Goal: Find contact information: Obtain details needed to contact an individual or organization

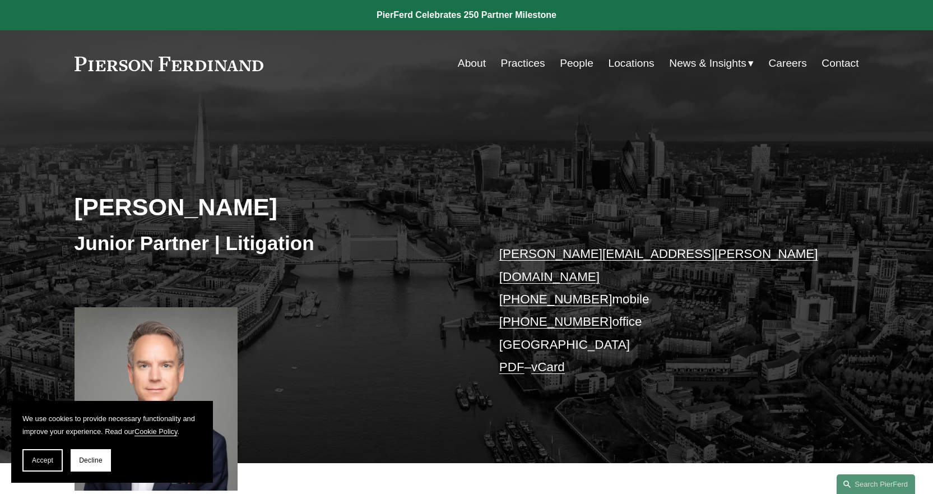
scroll to position [56, 0]
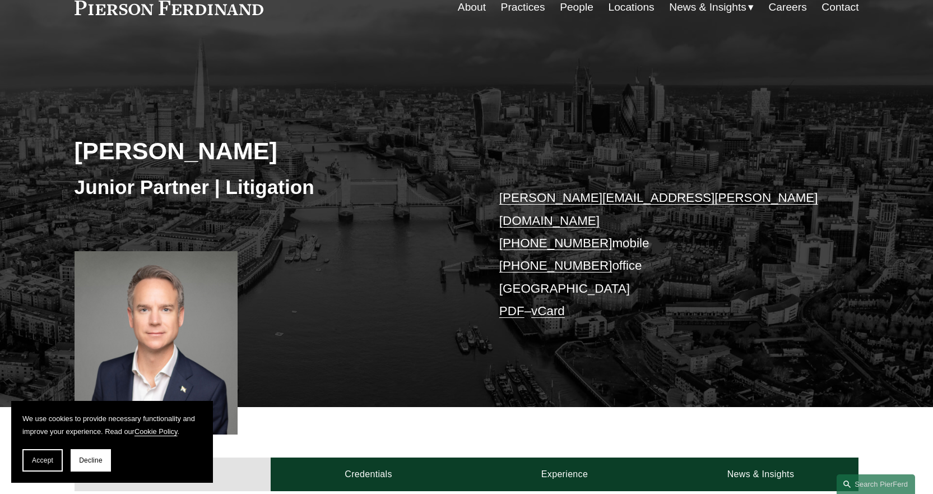
click at [626, 3] on link "Locations" at bounding box center [632, 7] width 46 height 21
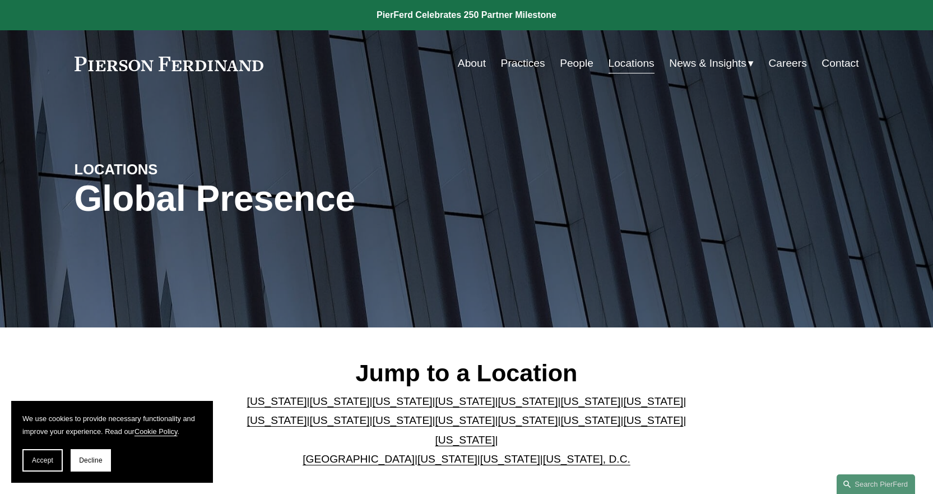
click at [573, 61] on link "People" at bounding box center [577, 63] width 34 height 21
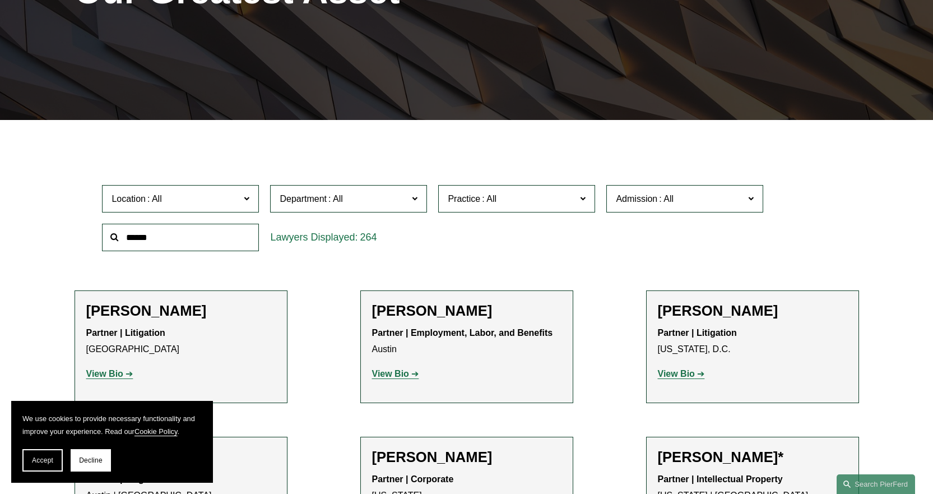
scroll to position [224, 0]
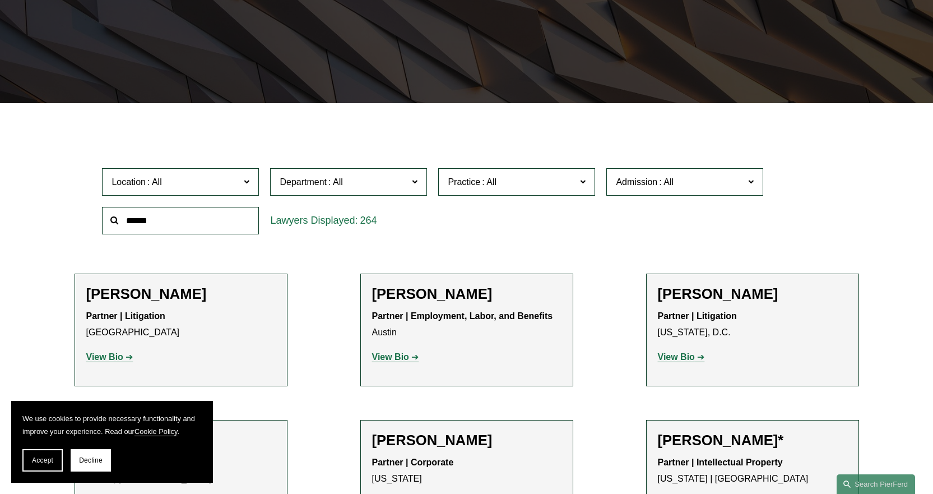
click at [218, 182] on span "Location" at bounding box center [176, 181] width 128 height 15
click at [0, 0] on link "[GEOGRAPHIC_DATA]" at bounding box center [0, 0] width 0 height 0
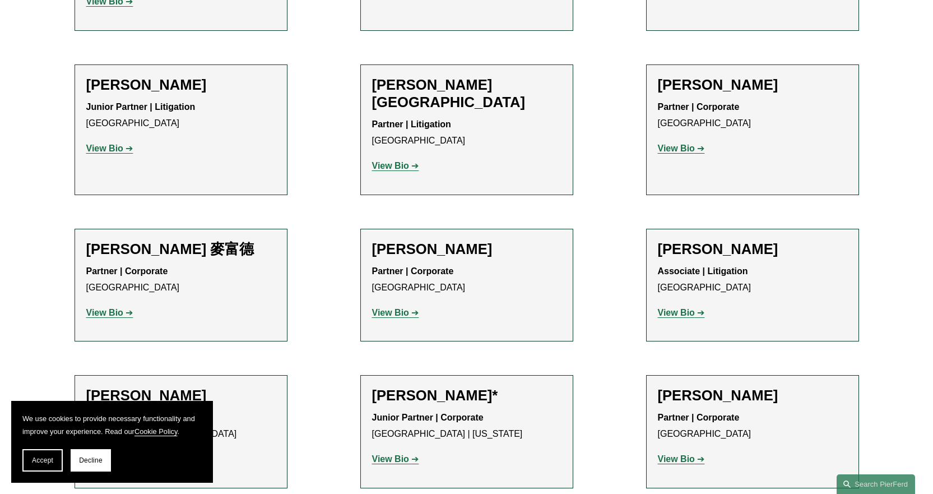
scroll to position [953, 0]
click at [219, 77] on h2 "Daniel Hayward-Hughes" at bounding box center [180, 85] width 189 height 17
click at [110, 144] on strong "View Bio" at bounding box center [104, 149] width 37 height 10
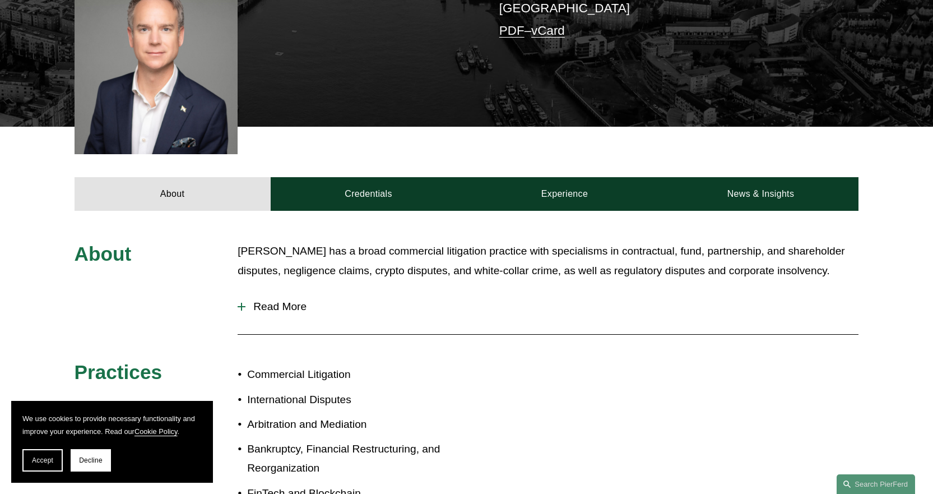
scroll to position [392, 0]
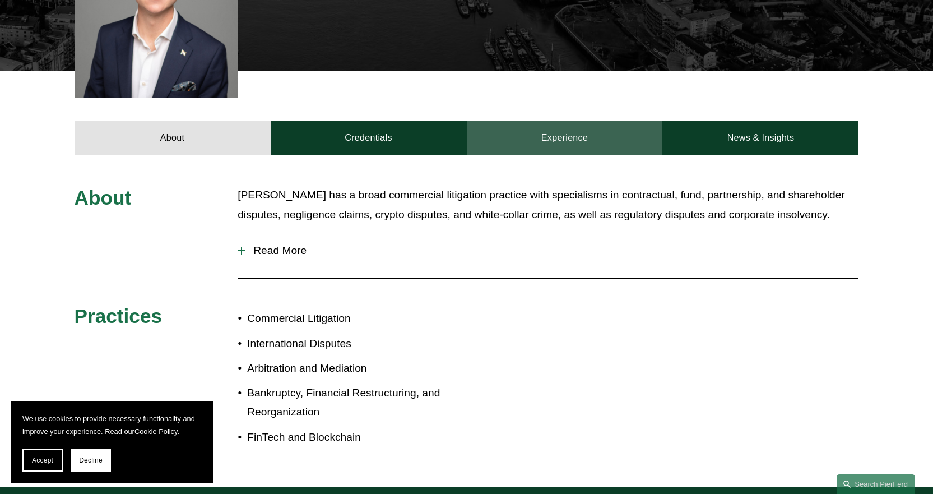
click at [576, 121] on link "Experience" at bounding box center [565, 138] width 196 height 34
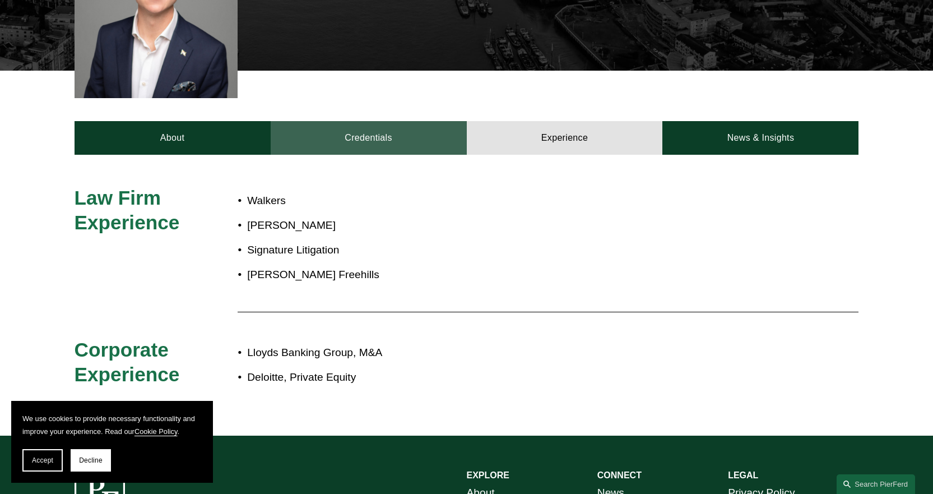
click at [383, 121] on link "Credentials" at bounding box center [369, 138] width 196 height 34
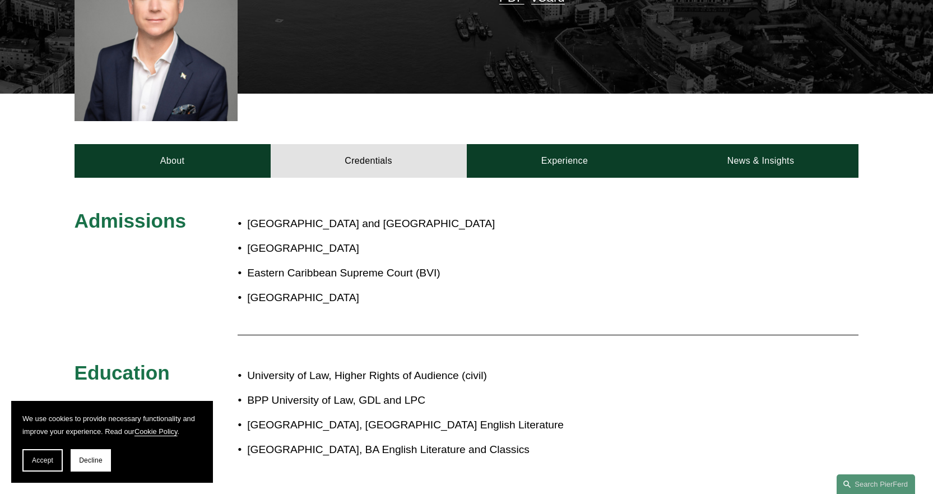
scroll to position [224, 0]
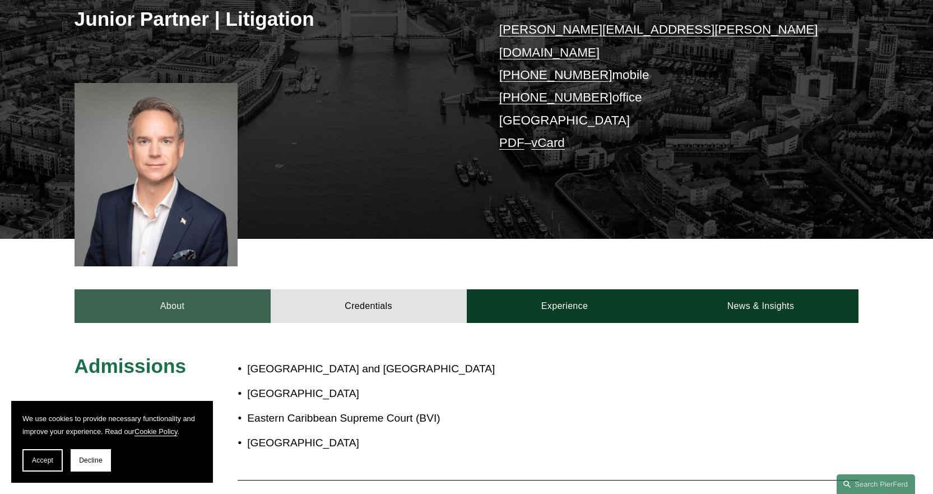
click at [147, 289] on link "About" at bounding box center [173, 306] width 196 height 34
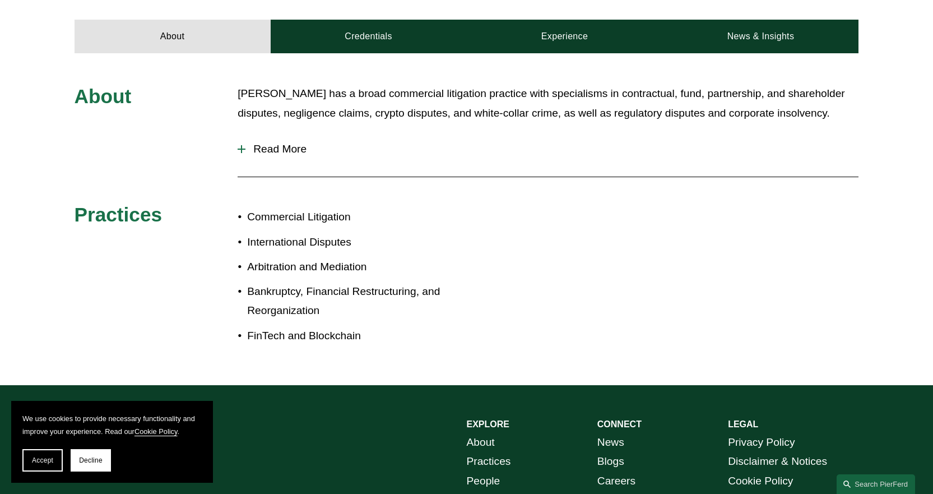
scroll to position [616, 0]
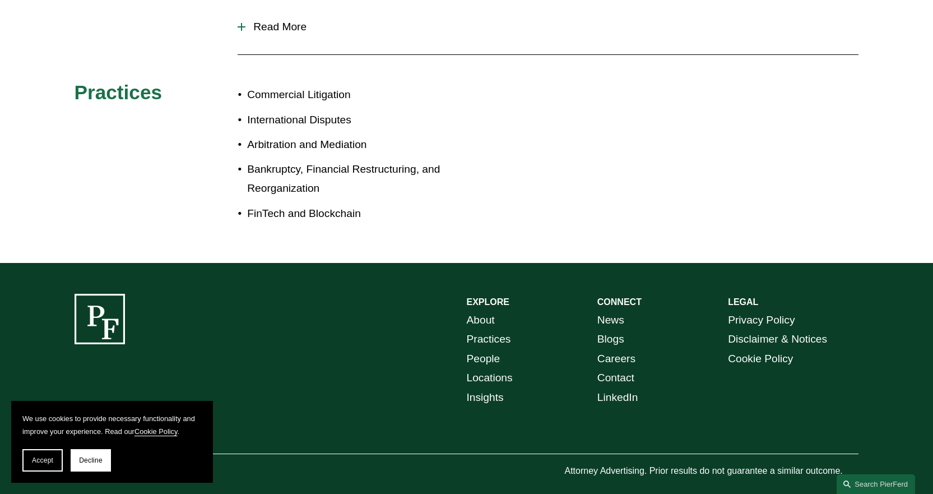
click at [495, 368] on link "Locations" at bounding box center [490, 378] width 46 height 20
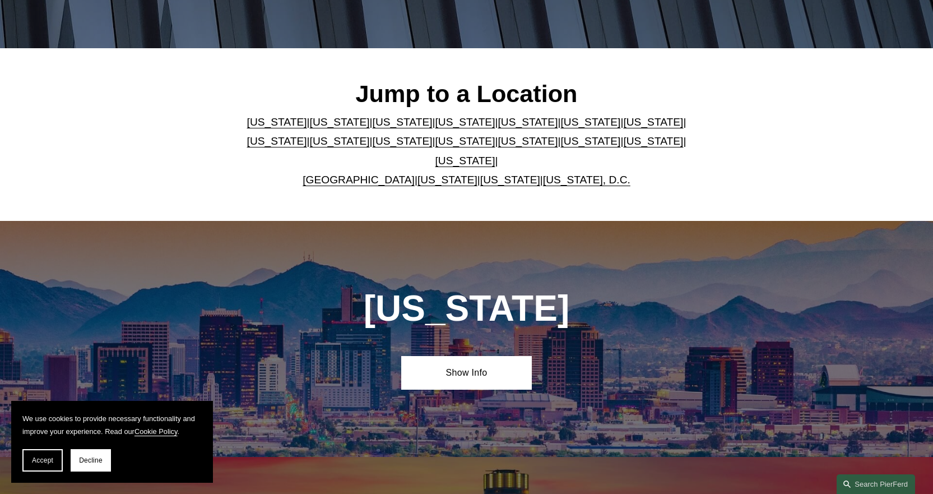
scroll to position [280, 0]
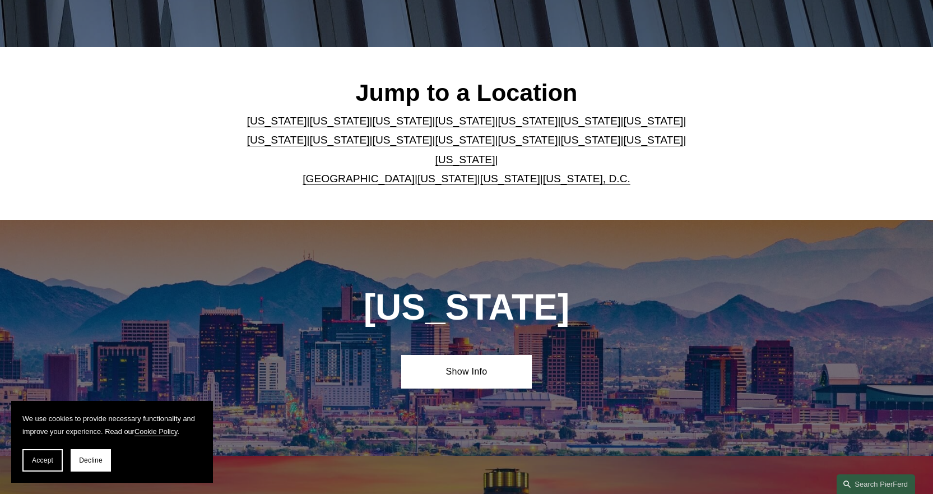
click at [373, 173] on link "[GEOGRAPHIC_DATA]" at bounding box center [359, 179] width 112 height 12
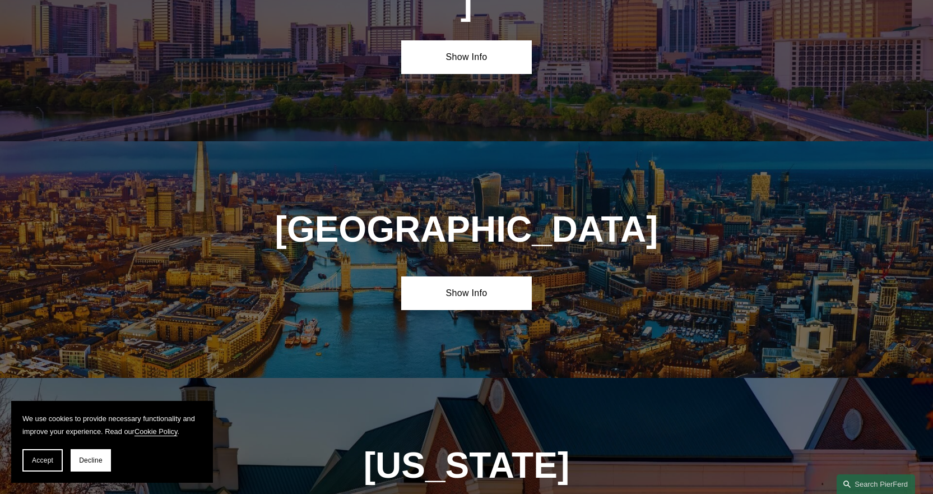
scroll to position [4034, 0]
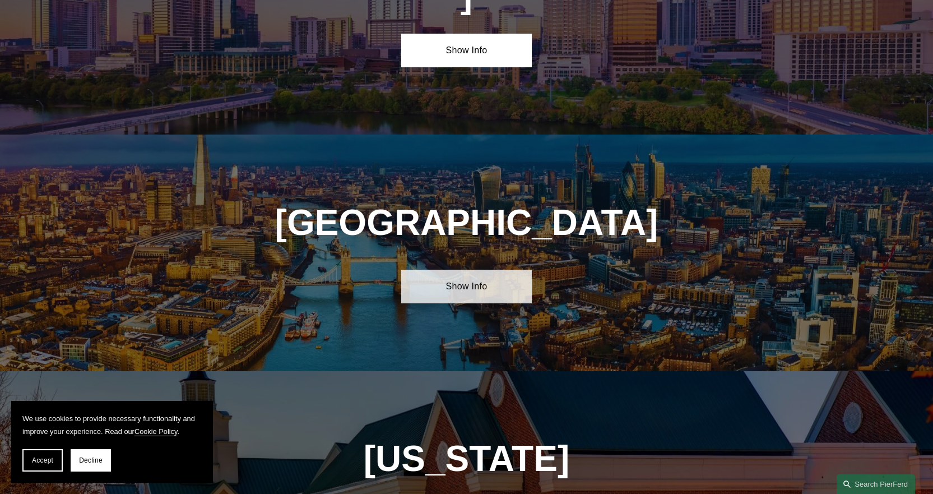
click at [458, 270] on link "Show Info" at bounding box center [466, 287] width 131 height 34
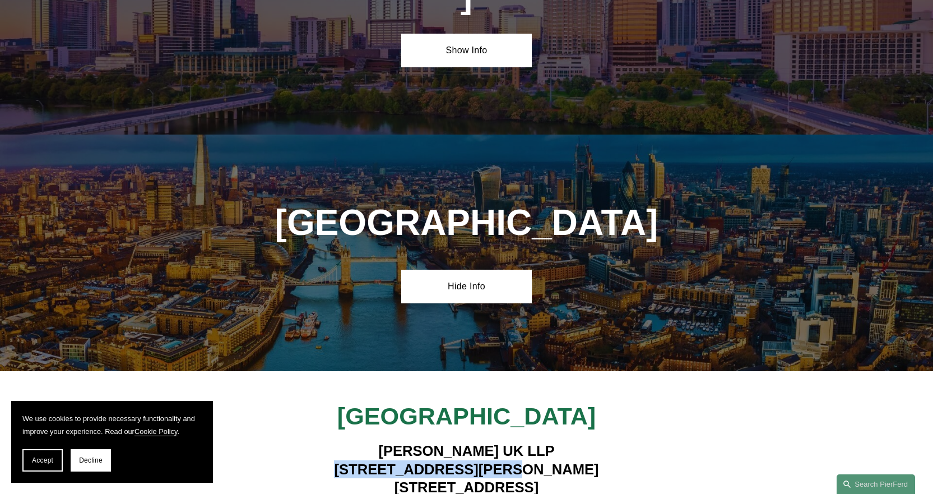
drag, startPoint x: 396, startPoint y: 331, endPoint x: 539, endPoint y: 333, distance: 143.0
click at [539, 442] on h4 "[PERSON_NAME] UK LLP [STREET_ADDRESS][PERSON_NAME]" at bounding box center [466, 469] width 327 height 54
copy h4 "[STREET_ADDRESS][PERSON_NAME]"
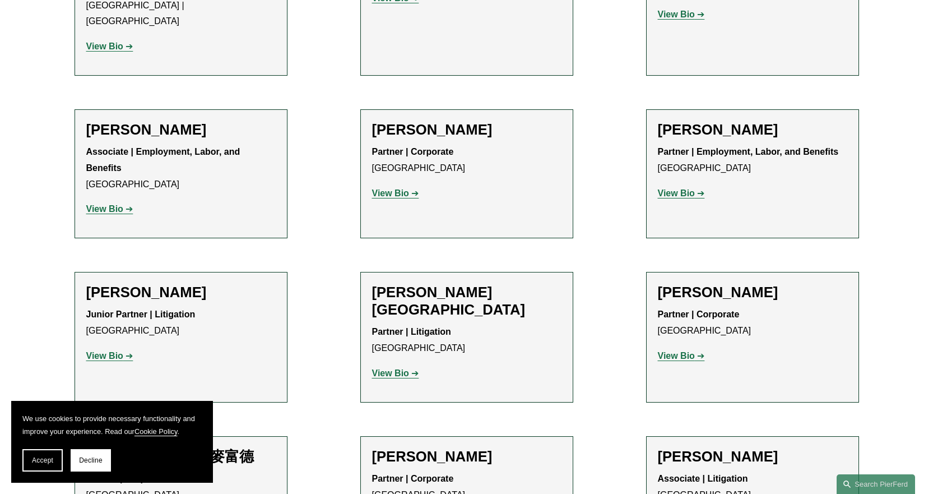
scroll to position [811, 0]
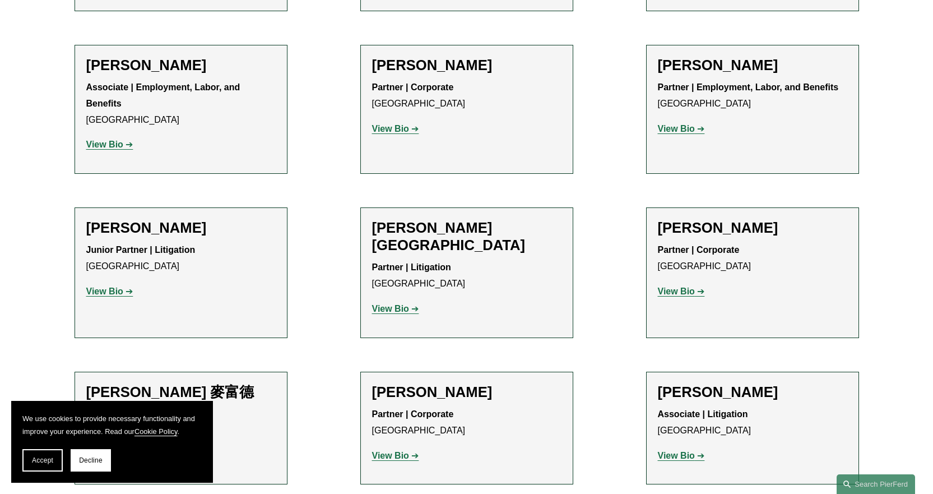
click at [394, 304] on strong "View Bio" at bounding box center [390, 309] width 37 height 10
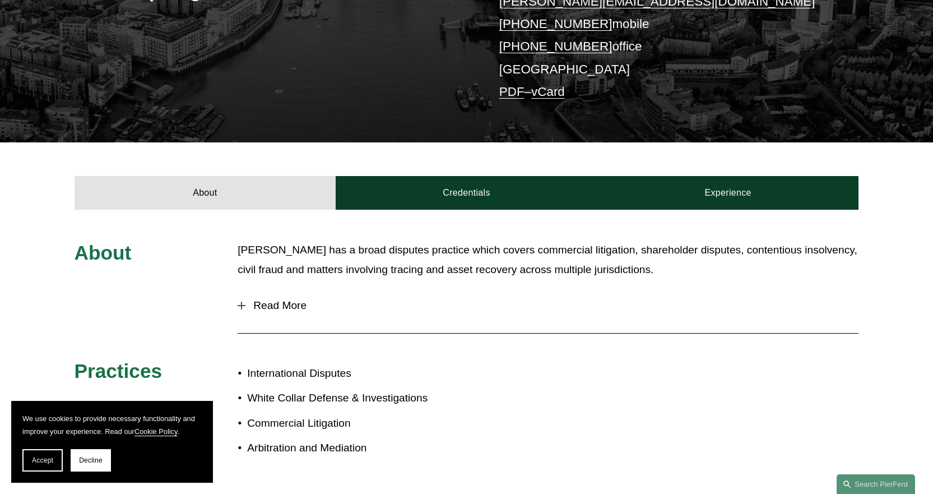
scroll to position [280, 0]
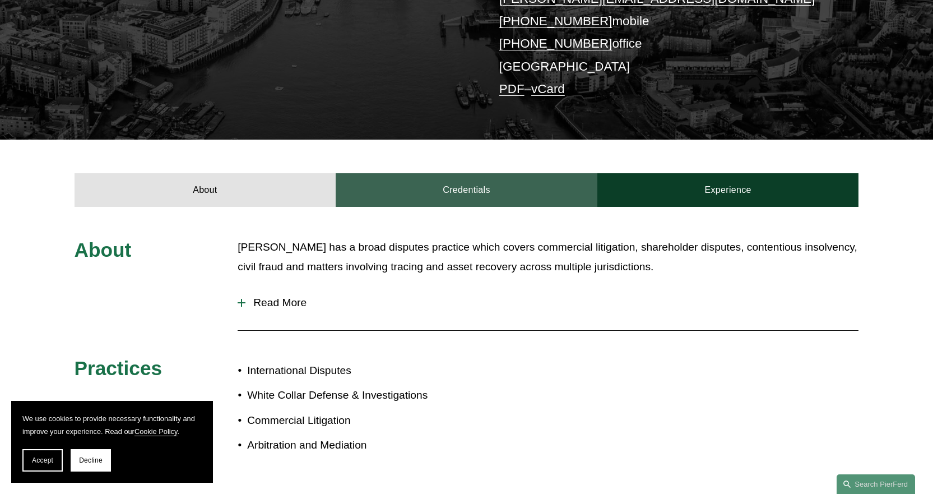
click at [451, 173] on link "Credentials" at bounding box center [467, 190] width 262 height 34
